Goal: Find contact information: Find contact information

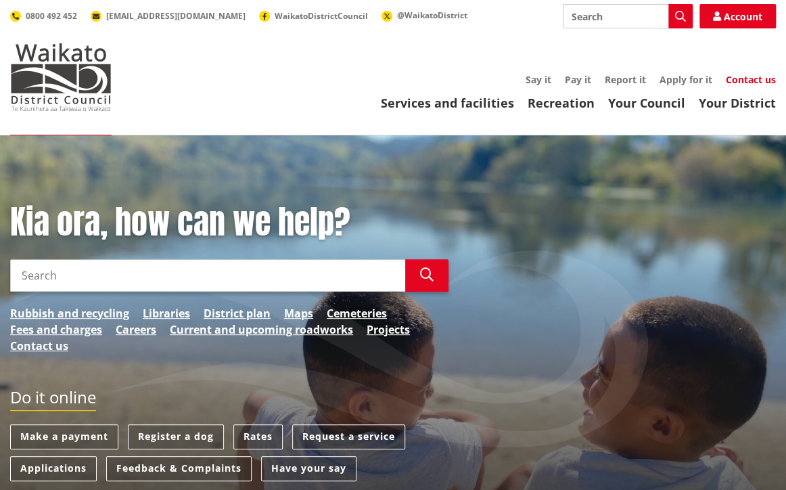
click at [744, 79] on link "Contact us" at bounding box center [751, 79] width 50 height 13
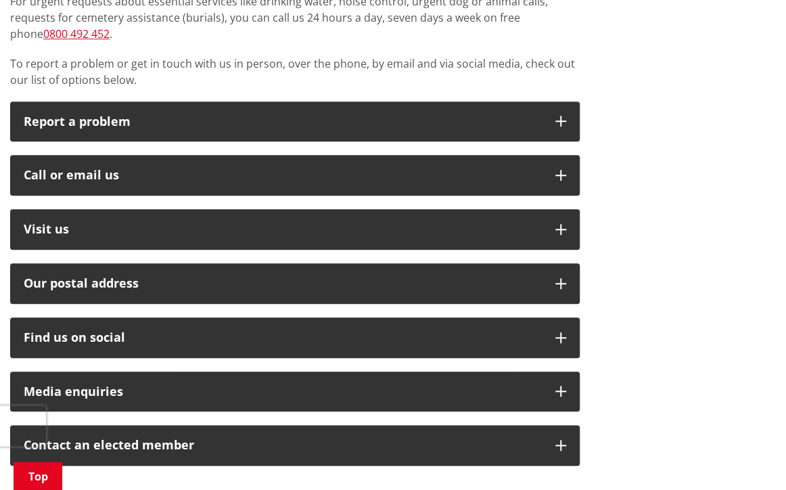
scroll to position [324, 0]
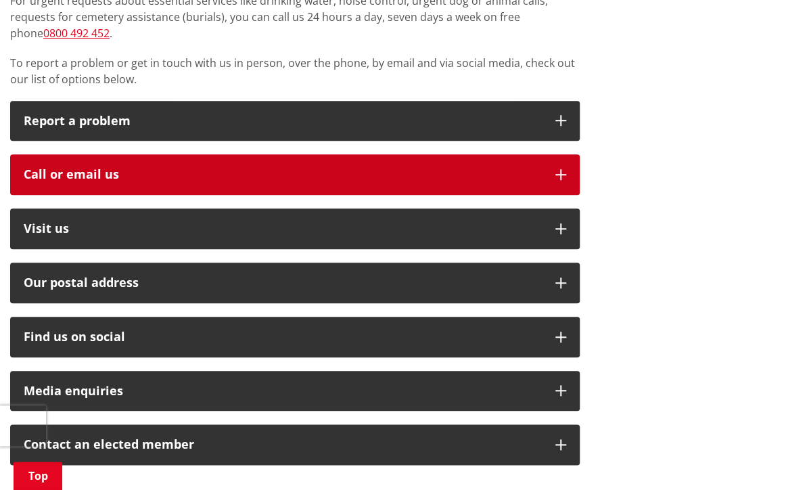
click at [526, 170] on div "Call or email us" at bounding box center [283, 175] width 518 height 14
